Goal: Information Seeking & Learning: Learn about a topic

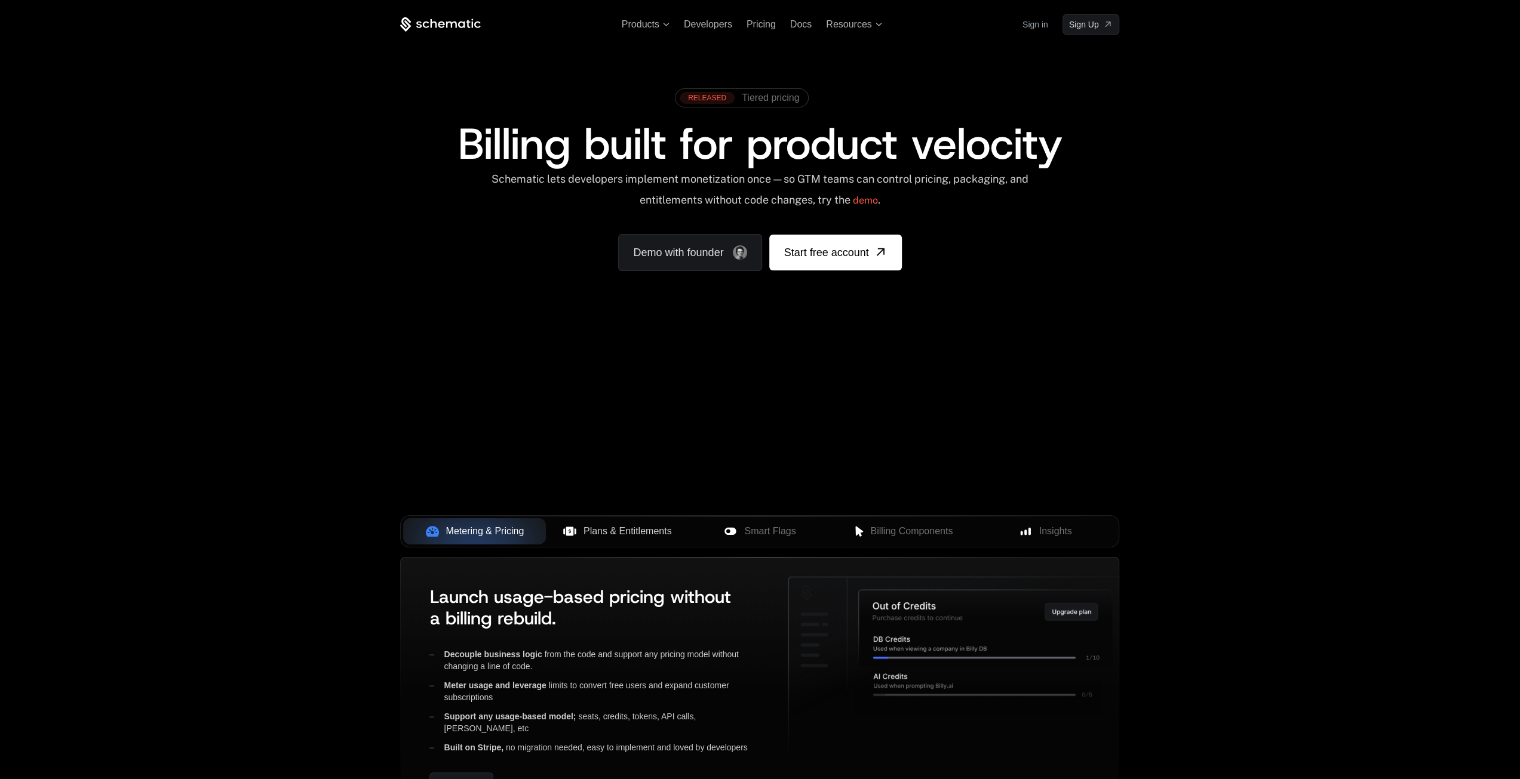
click at [632, 532] on span "Plans & Entitlements" at bounding box center [628, 531] width 88 height 14
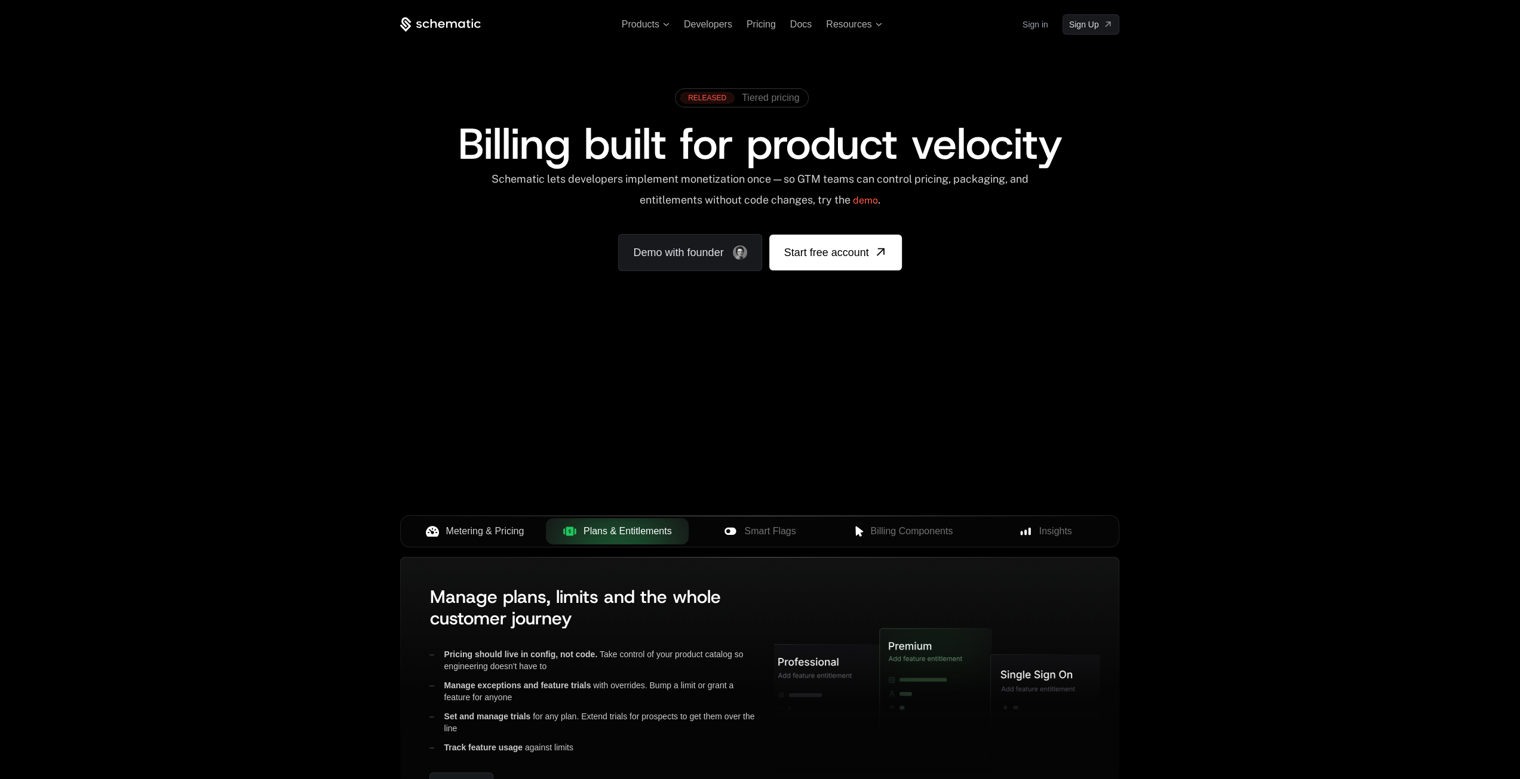
click at [484, 531] on span "Metering & Pricing" at bounding box center [485, 531] width 78 height 14
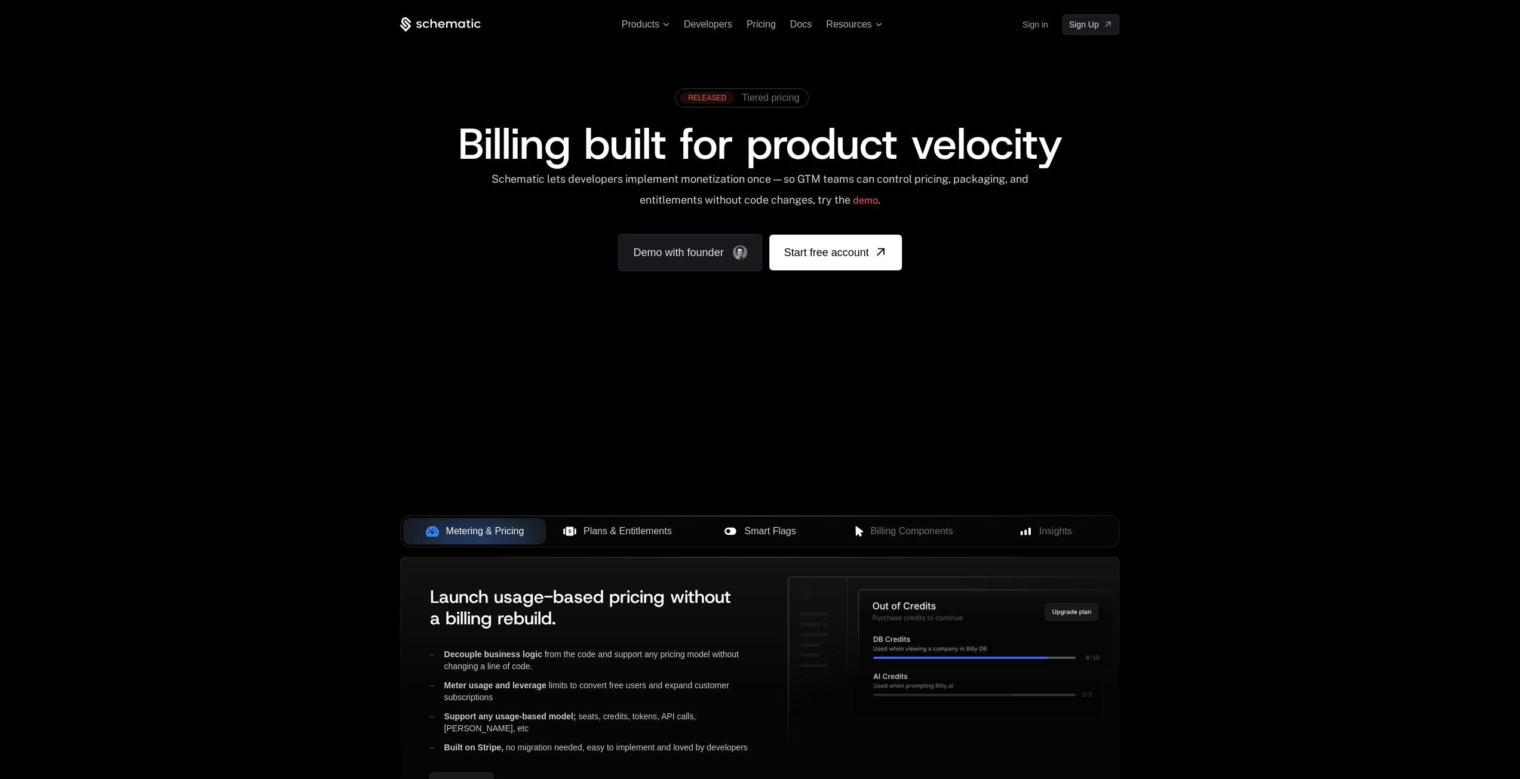
click at [766, 532] on span "Smart Flags" at bounding box center [769, 531] width 51 height 14
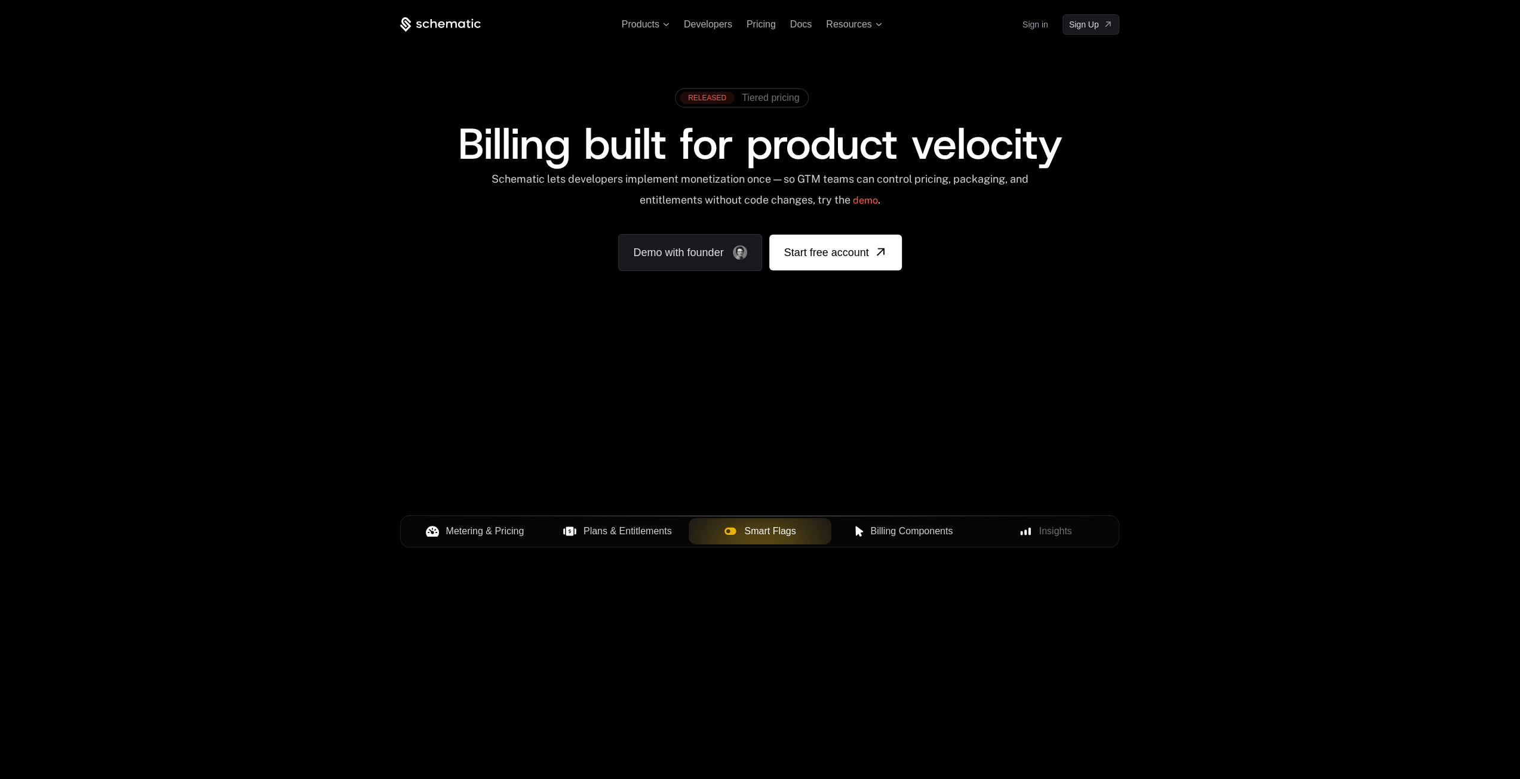
click at [913, 530] on span "Billing Components" at bounding box center [911, 531] width 82 height 14
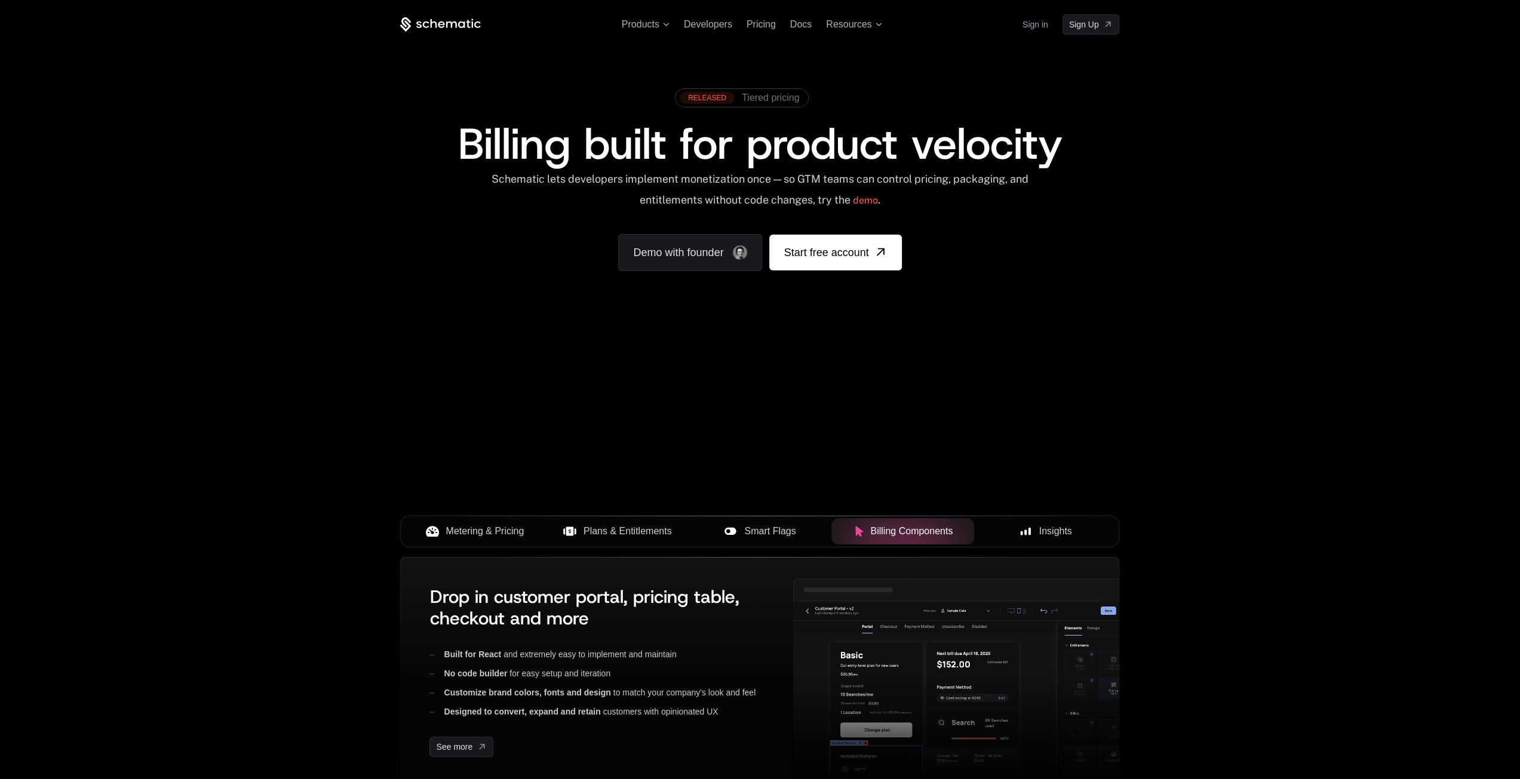
click at [1049, 530] on span "Insights" at bounding box center [1055, 531] width 33 height 14
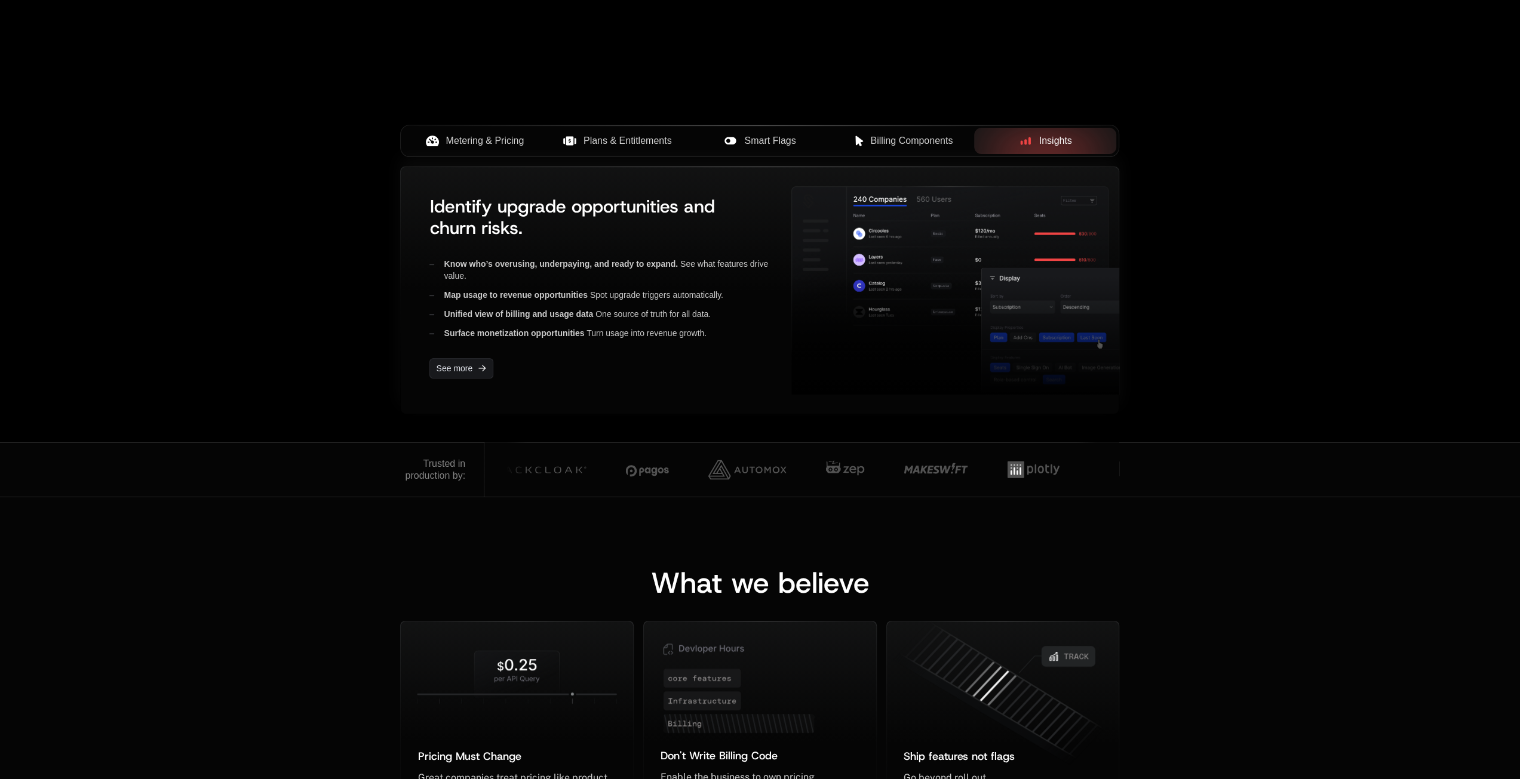
scroll to position [299, 0]
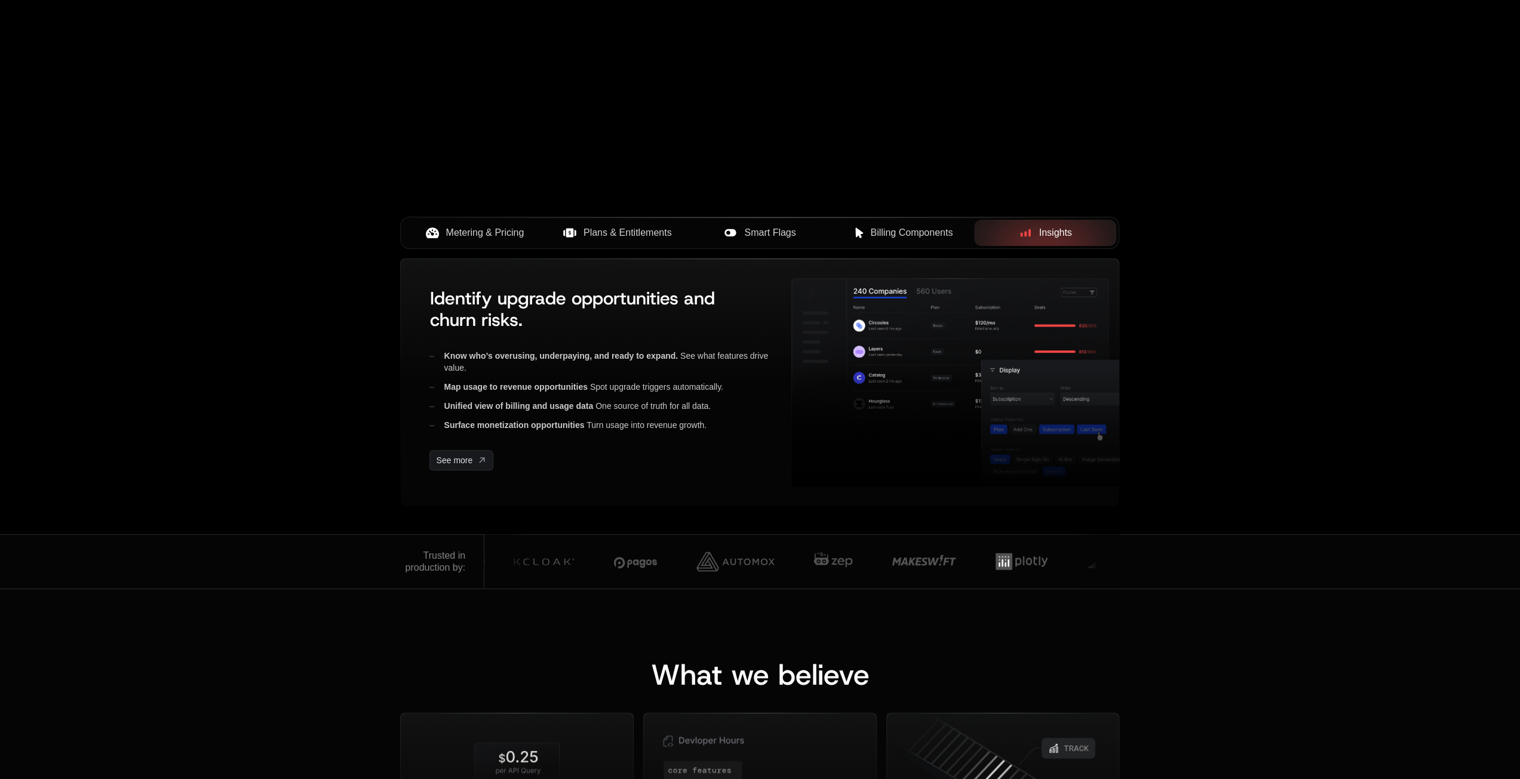
click at [935, 237] on span "Billing Components" at bounding box center [911, 233] width 82 height 14
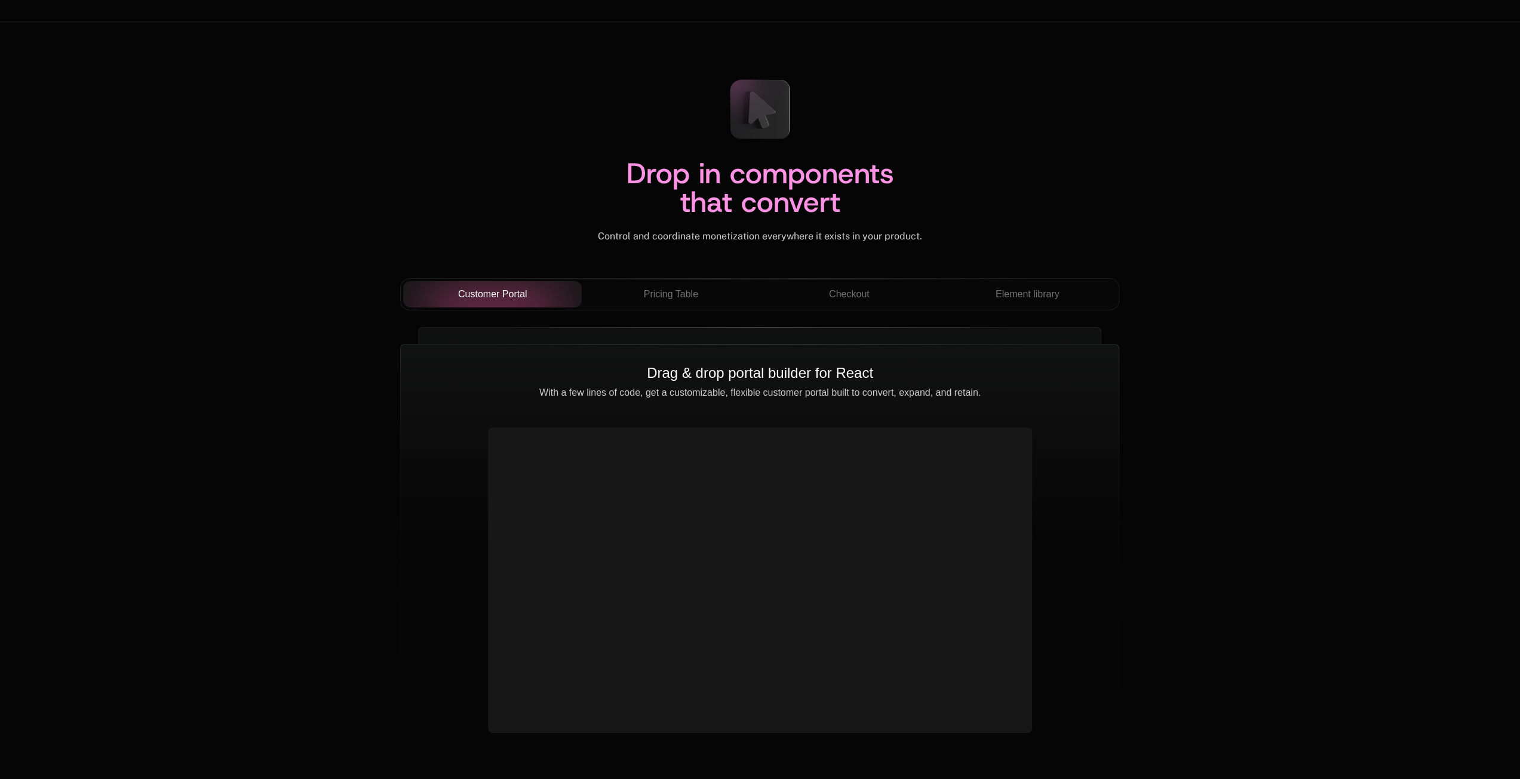
scroll to position [4061, 0]
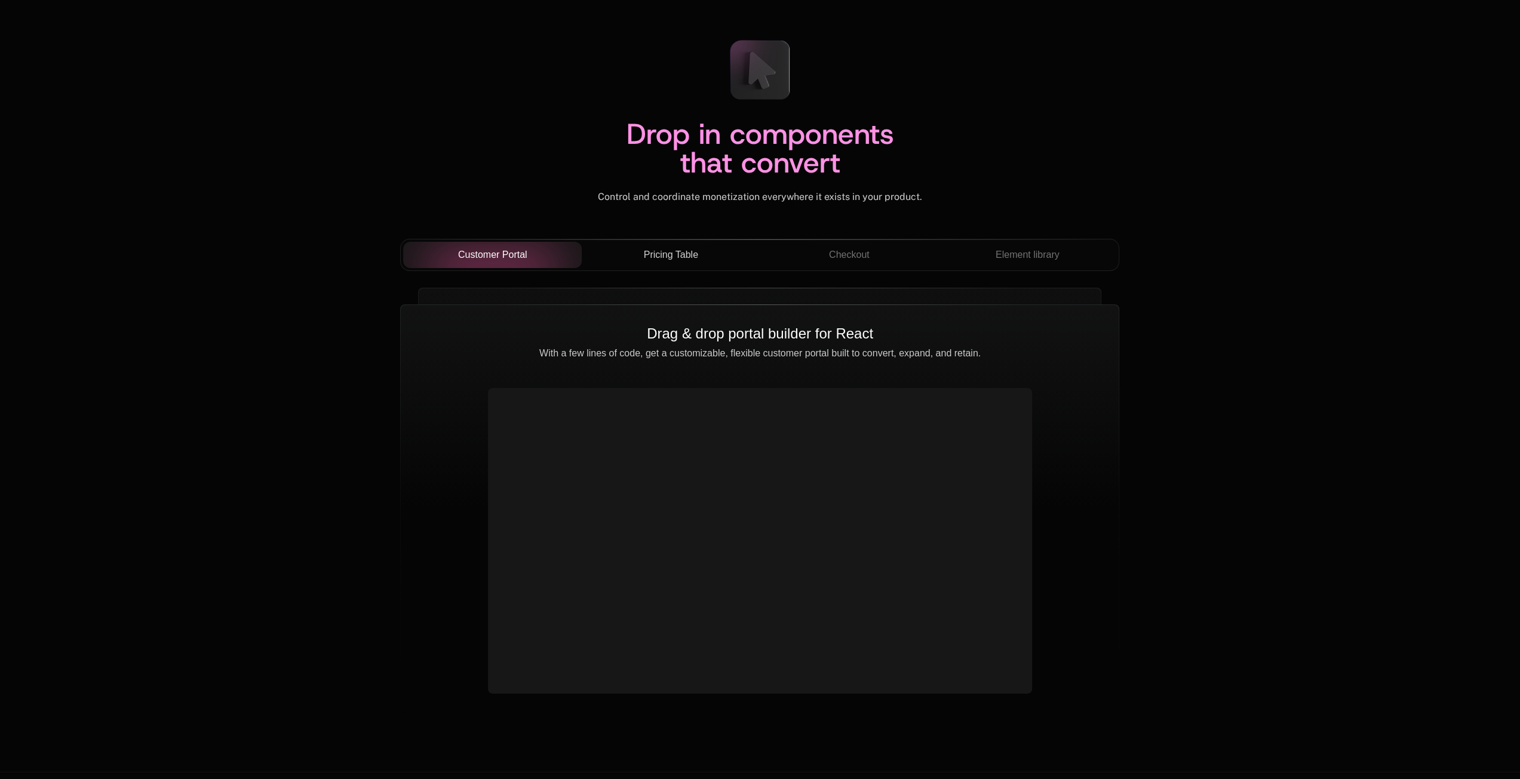
click at [658, 256] on span "Pricing Table" at bounding box center [671, 255] width 54 height 14
click at [797, 250] on div "Checkout" at bounding box center [848, 255] width 159 height 14
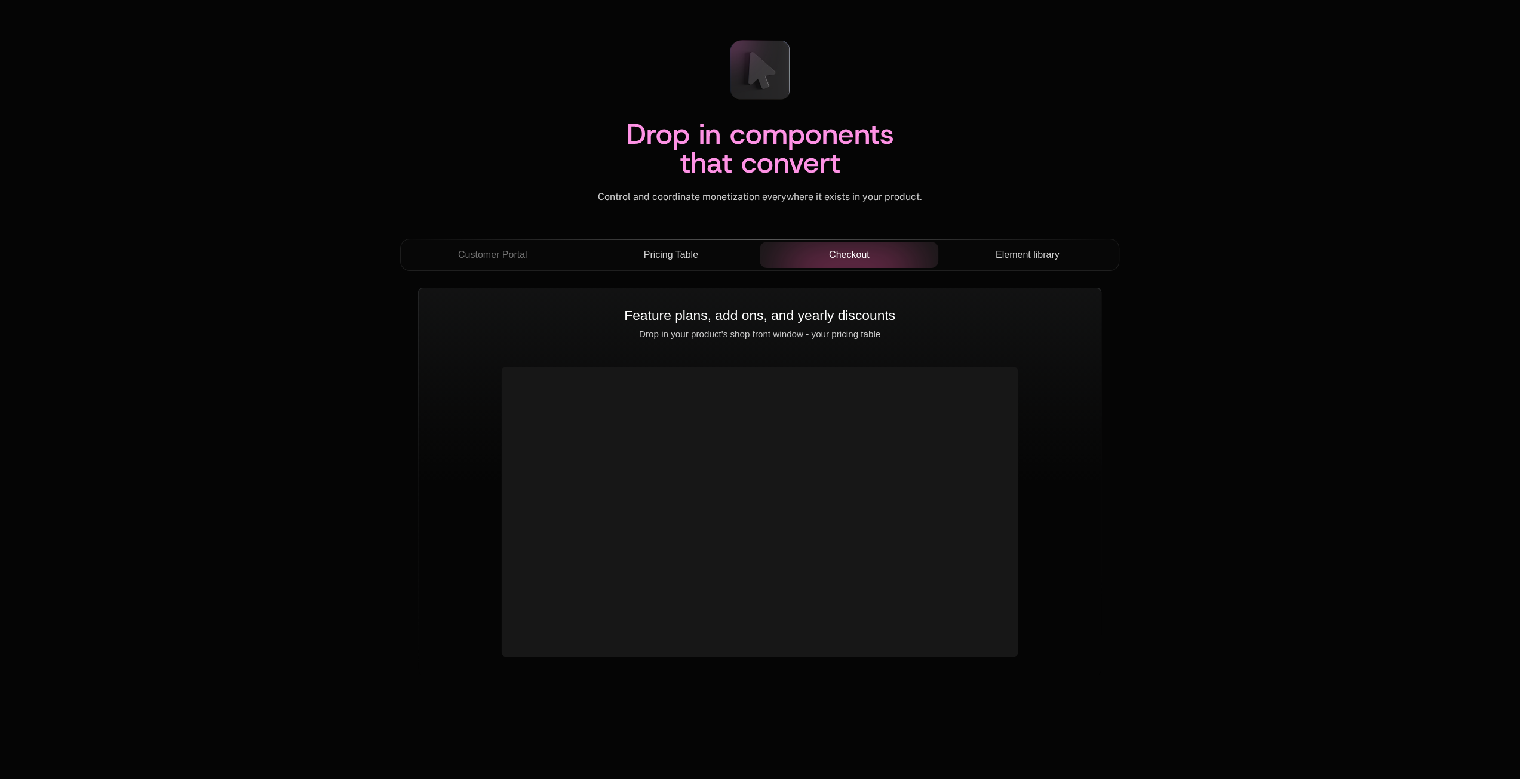
click at [1038, 248] on span "Element library" at bounding box center [1028, 255] width 64 height 14
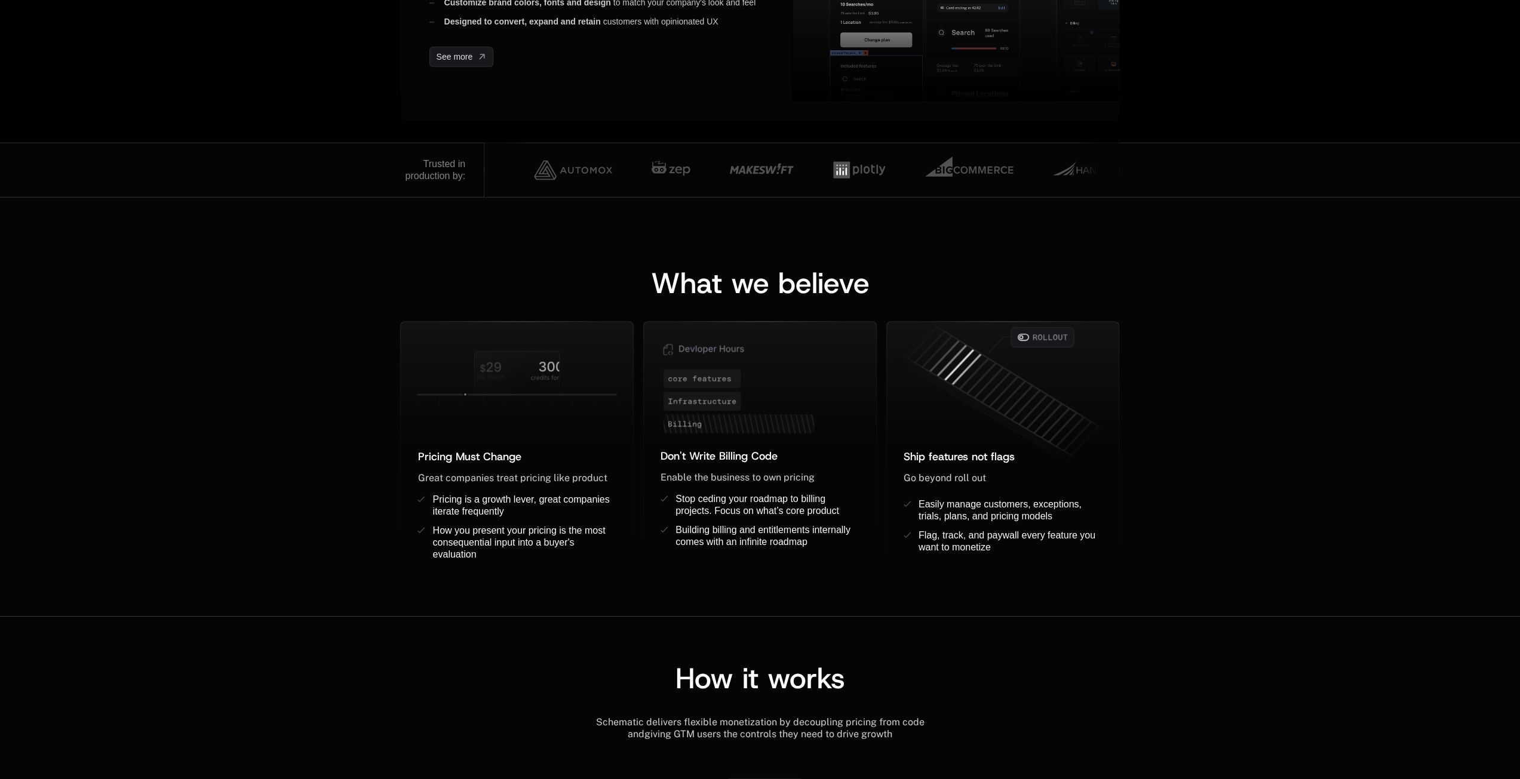
scroll to position [0, 0]
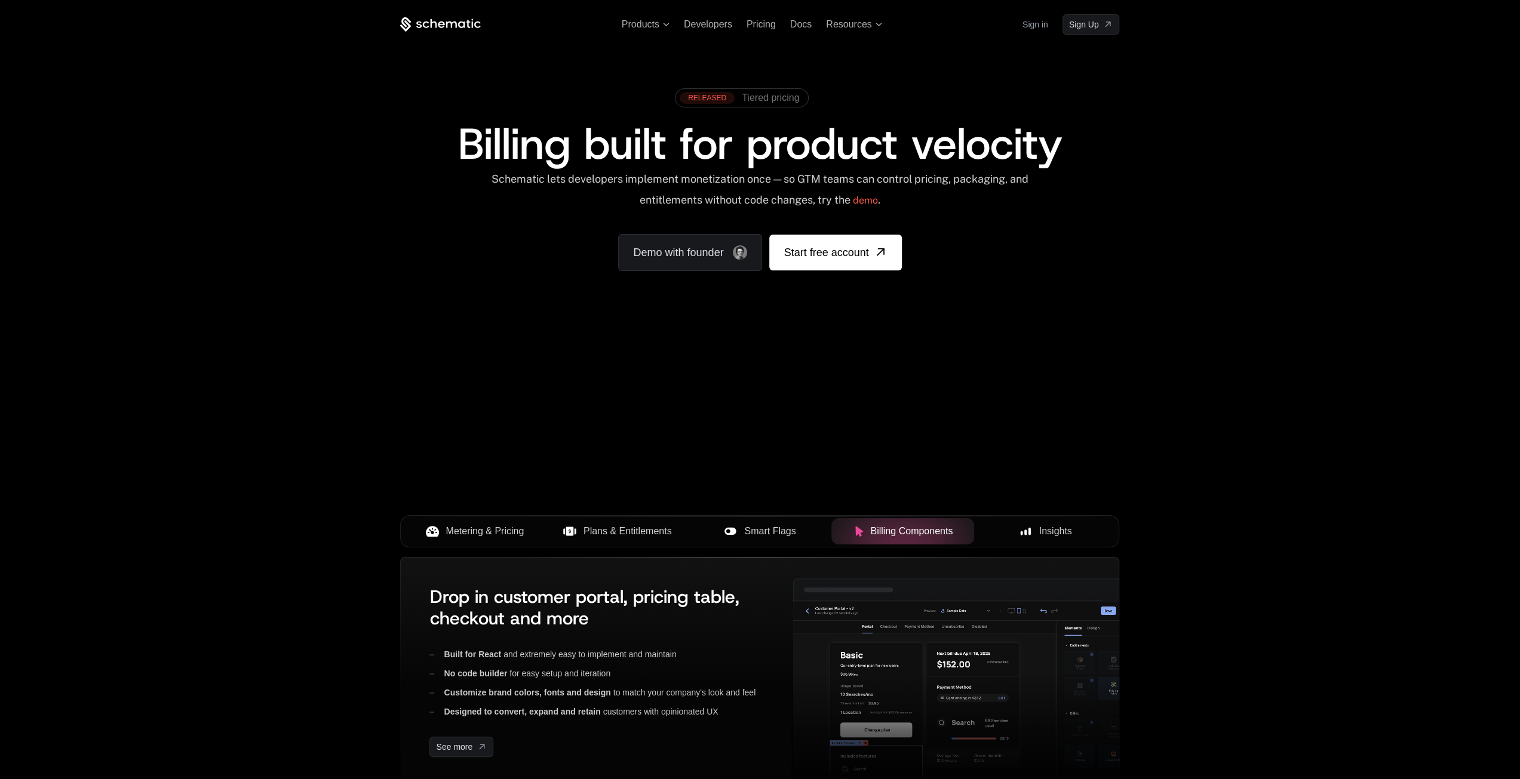
click at [440, 531] on div "Metering & Pricing" at bounding box center [475, 531] width 124 height 14
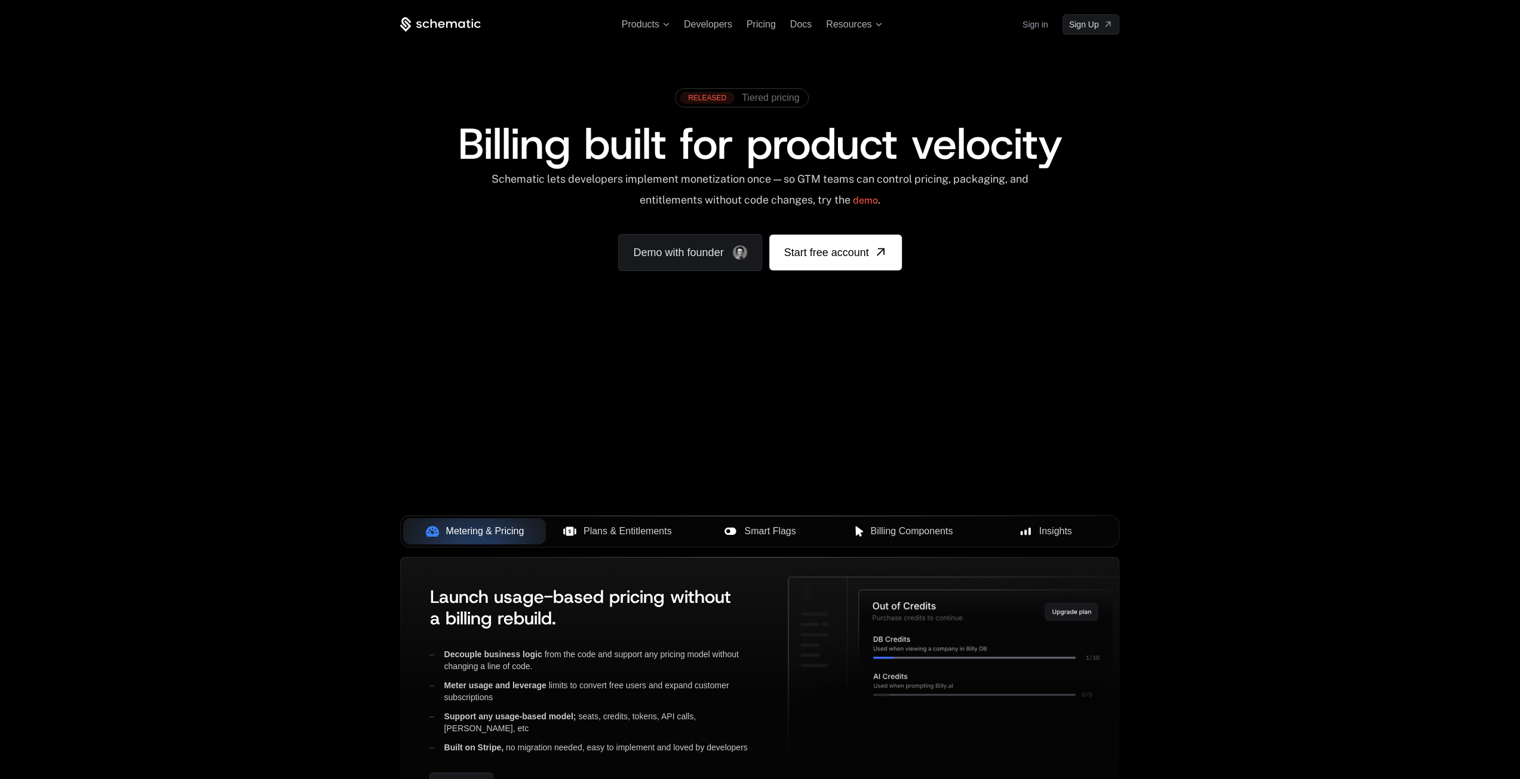
click at [649, 361] on div "Your browser does not support the video tag." at bounding box center [759, 352] width 776 height 503
